Goal: Task Accomplishment & Management: Manage account settings

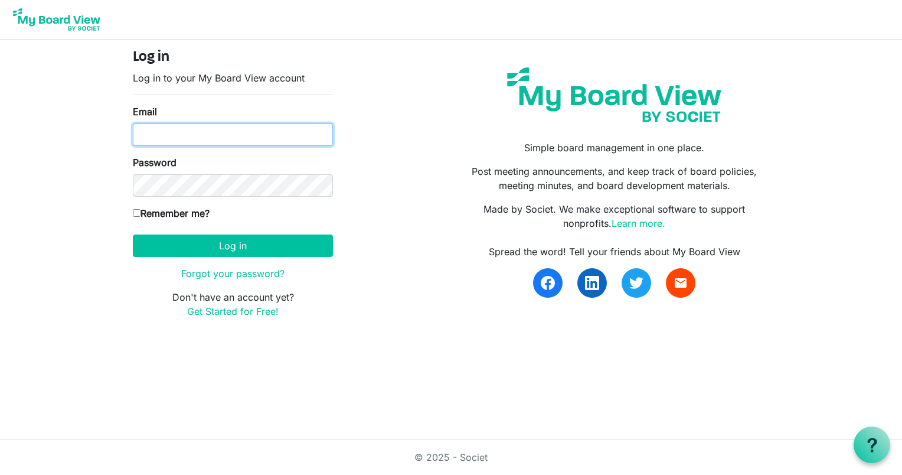
click at [258, 134] on input "Email" at bounding box center [233, 134] width 200 height 22
click at [248, 135] on input "Email" at bounding box center [233, 134] width 200 height 22
drag, startPoint x: 436, startPoint y: 129, endPoint x: 425, endPoint y: 132, distance: 11.6
click at [436, 129] on div "Log in Log in to your My Board View account Email Password Remember me? [GEOGRA…" at bounding box center [451, 188] width 654 height 279
click at [318, 143] on input "Email" at bounding box center [233, 134] width 200 height 22
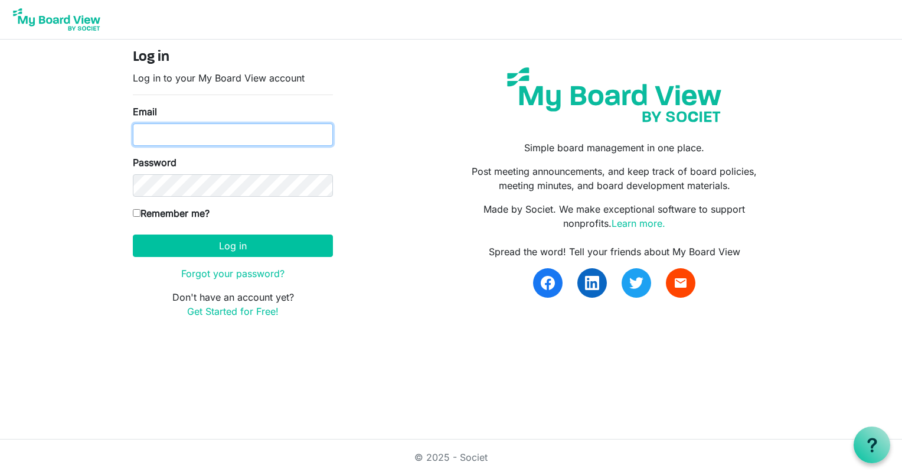
click at [172, 139] on input "Email" at bounding box center [233, 134] width 200 height 22
type input "[EMAIL_ADDRESS][DOMAIN_NAME]"
click at [137, 215] on input "Remember me?" at bounding box center [137, 213] width 8 height 8
checkbox input "true"
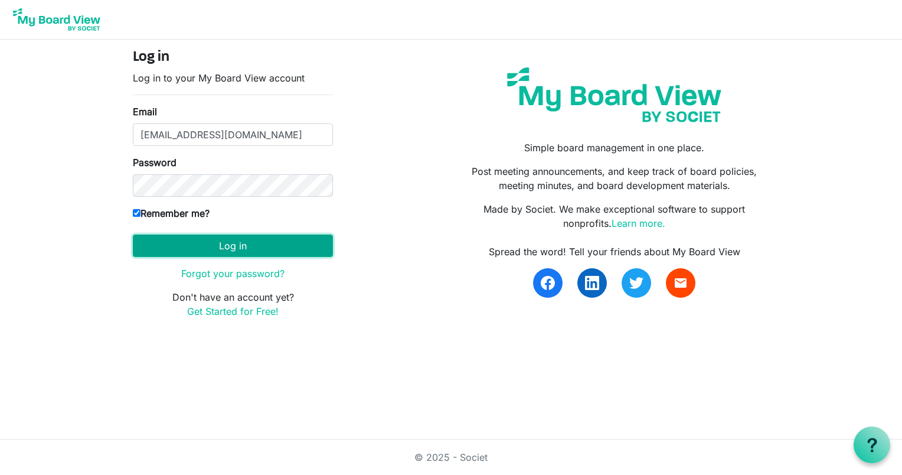
click at [217, 240] on button "Log in" at bounding box center [233, 245] width 200 height 22
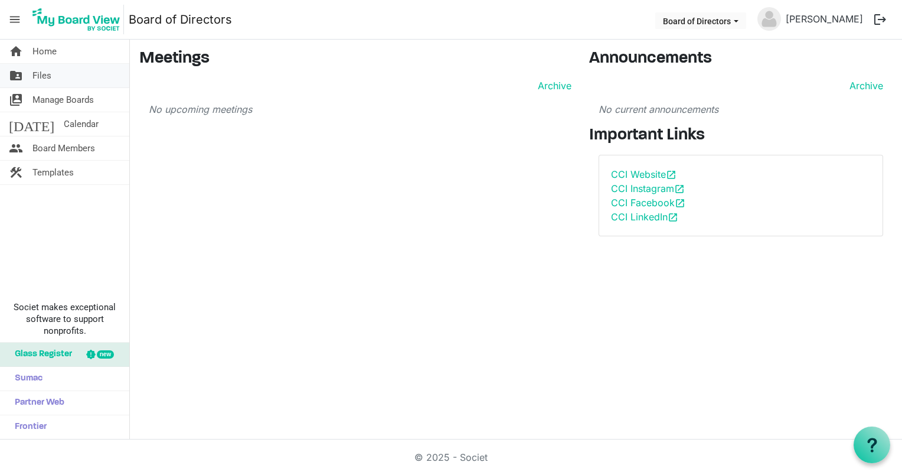
click at [46, 73] on span "Files" at bounding box center [41, 76] width 19 height 24
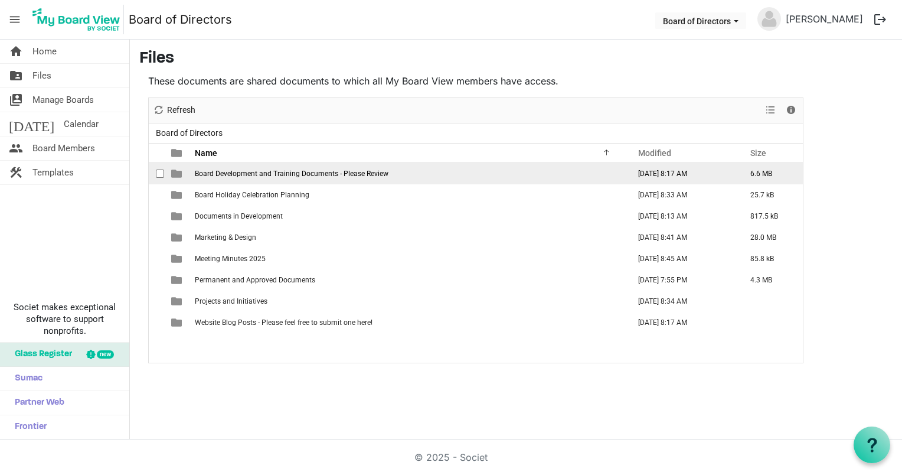
click at [276, 175] on span "Board Development and Training Documents - Please Review" at bounding box center [292, 173] width 194 height 8
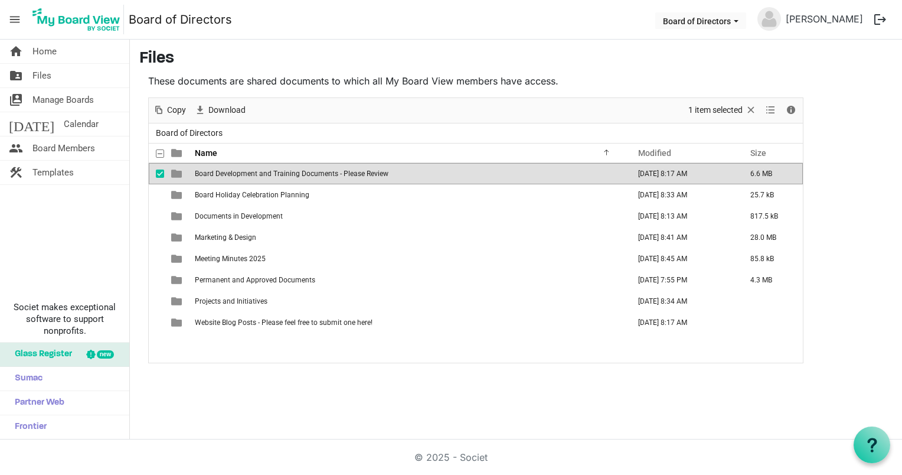
click at [274, 175] on span "Board Development and Training Documents - Please Review" at bounding box center [292, 173] width 194 height 8
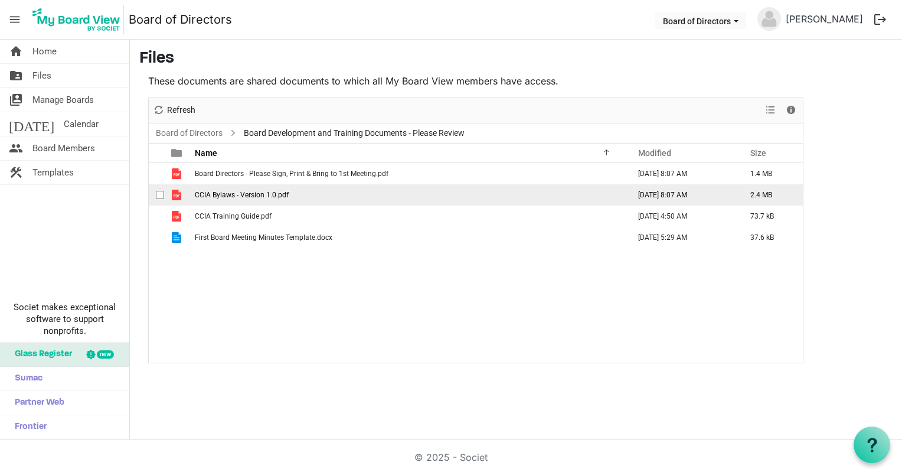
click at [272, 193] on span "CCIA Bylaws - Version 1.0.pdf" at bounding box center [242, 195] width 94 height 8
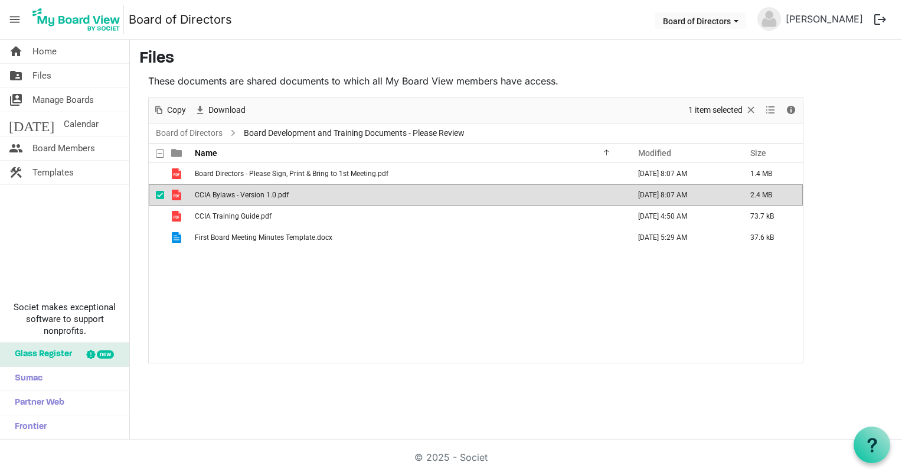
click at [272, 193] on span "CCIA Bylaws - Version 1.0.pdf" at bounding box center [242, 195] width 94 height 8
click at [64, 126] on span "Calendar" at bounding box center [81, 124] width 35 height 24
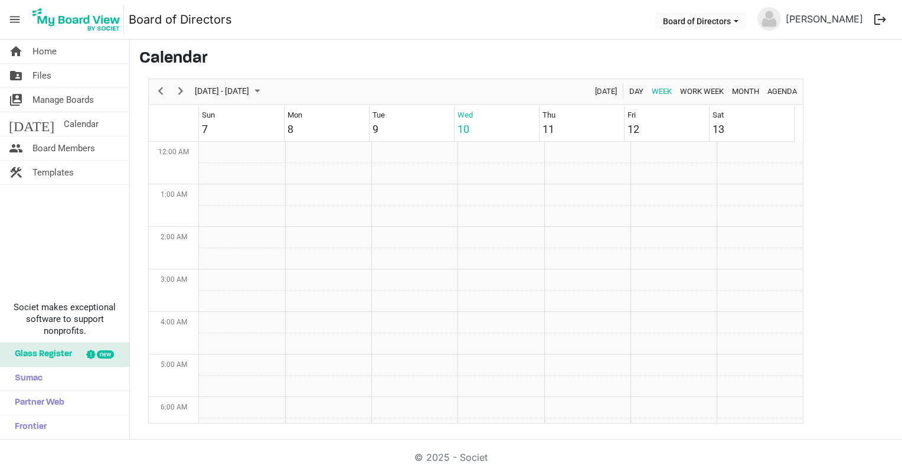
scroll to position [383, 0]
click at [66, 153] on span "Board Members" at bounding box center [63, 148] width 63 height 24
